Goal: Find specific page/section: Find specific page/section

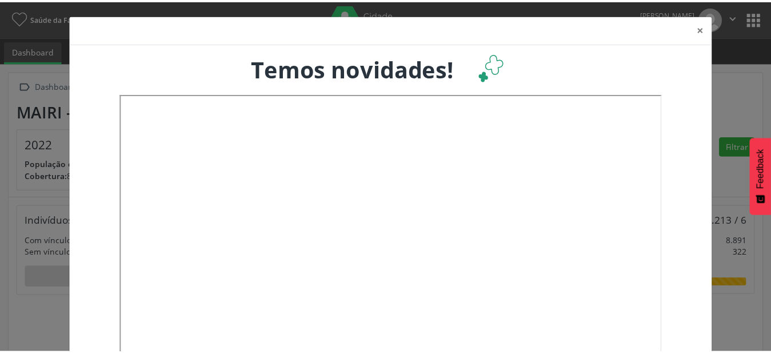
scroll to position [190, 254]
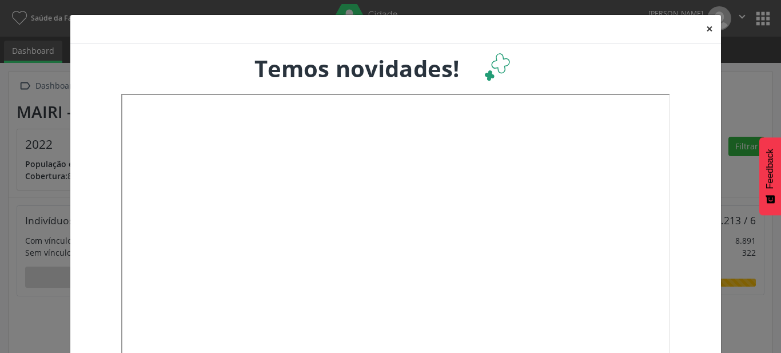
click at [706, 30] on button "×" at bounding box center [709, 29] width 23 height 28
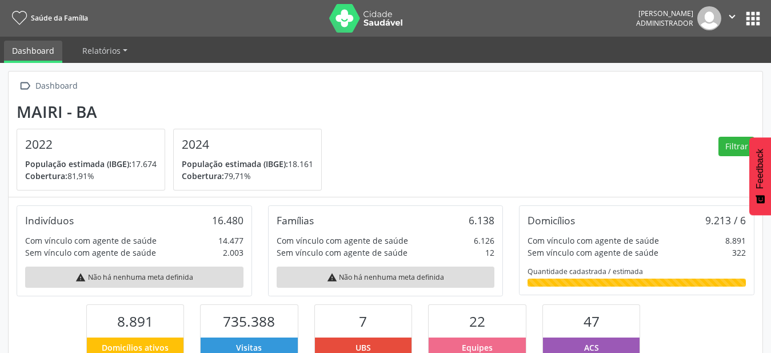
scroll to position [571535, 571474]
click at [757, 18] on button "apps" at bounding box center [753, 19] width 20 height 20
click at [756, 14] on button "apps" at bounding box center [753, 19] width 20 height 20
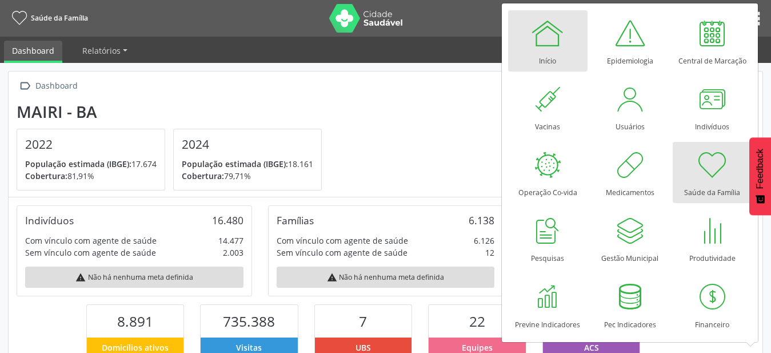
click at [553, 39] on div at bounding box center [548, 33] width 34 height 34
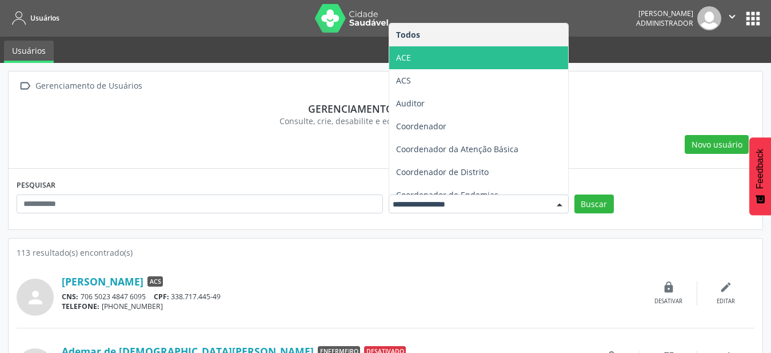
click at [481, 54] on span "ACE" at bounding box center [478, 57] width 179 height 23
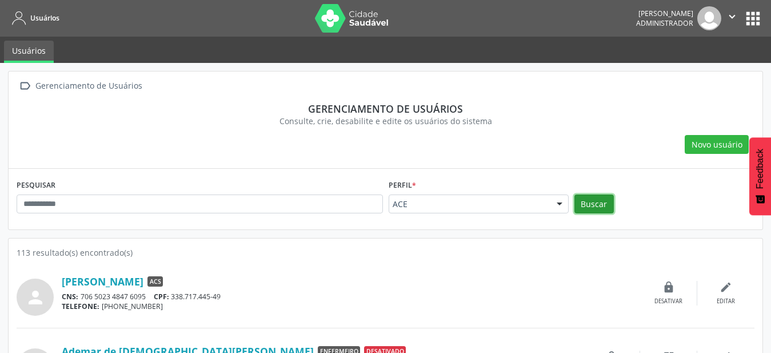
click at [595, 206] on button "Buscar" at bounding box center [594, 203] width 39 height 19
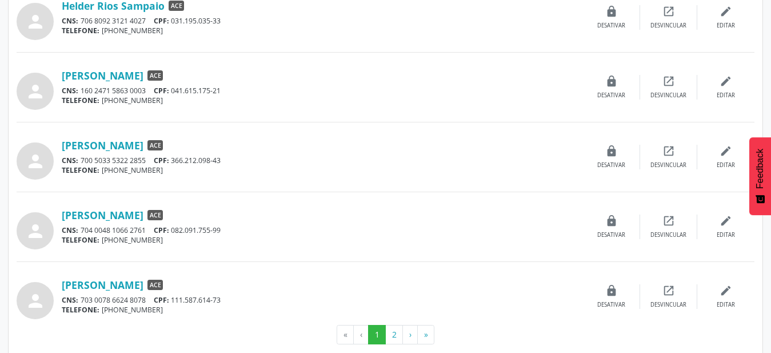
scroll to position [989, 0]
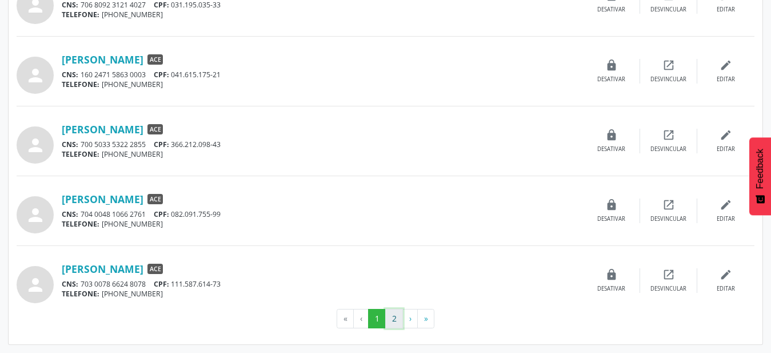
click at [394, 321] on button "2" at bounding box center [394, 318] width 18 height 19
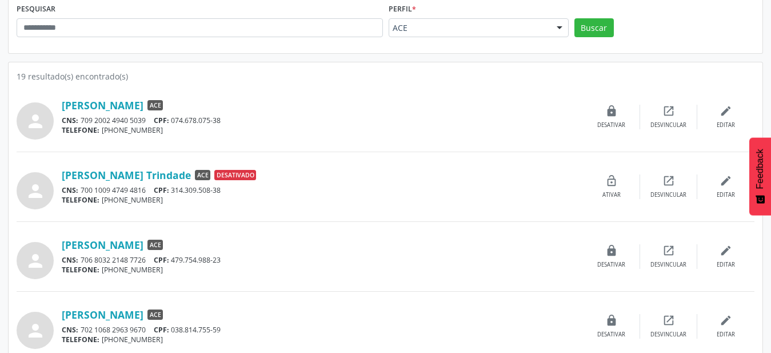
scroll to position [222, 0]
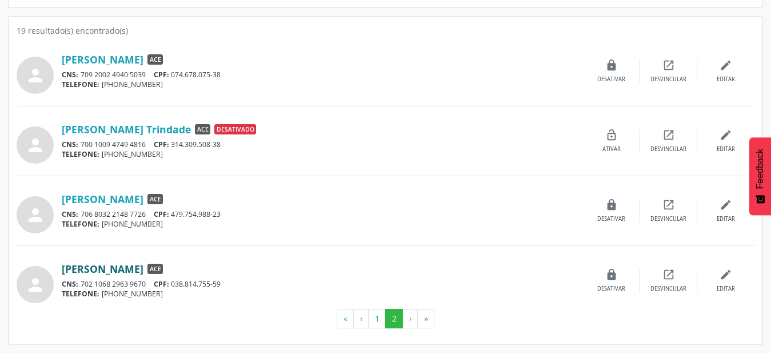
click at [144, 269] on link "Wesley Pereira de Oliveira Rios" at bounding box center [103, 268] width 82 height 13
click at [111, 198] on link "Ronildo Santos Costa" at bounding box center [103, 199] width 82 height 13
click at [378, 317] on button "1" at bounding box center [377, 318] width 18 height 19
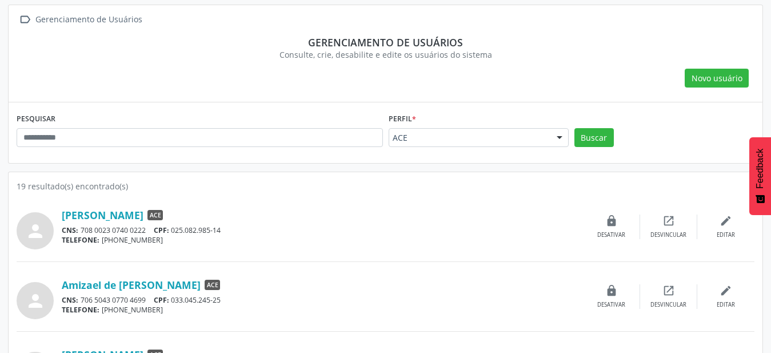
scroll to position [117, 0]
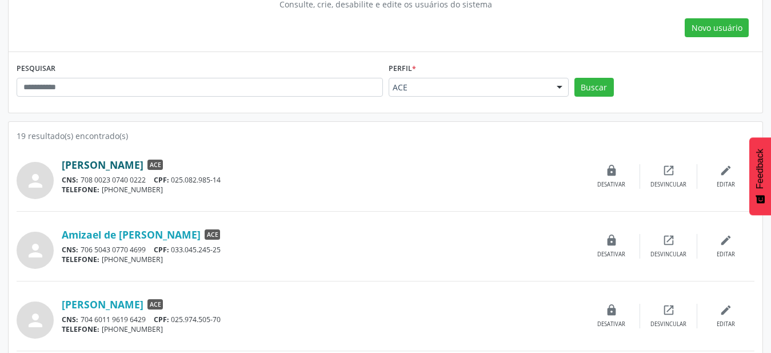
click at [139, 163] on link "Alex Amaral de Oliveira" at bounding box center [103, 164] width 82 height 13
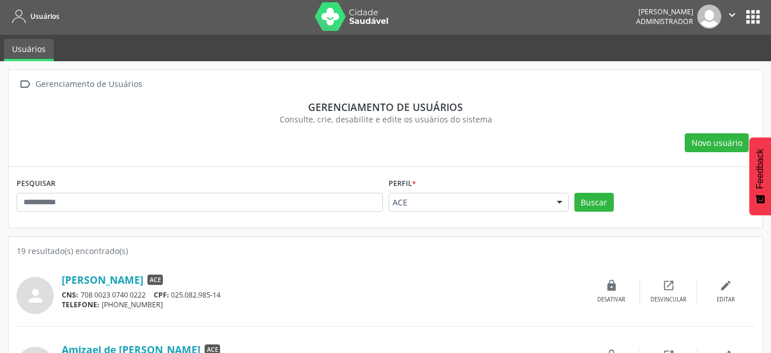
scroll to position [0, 0]
